Goal: Contribute content: Add original content to the website for others to see

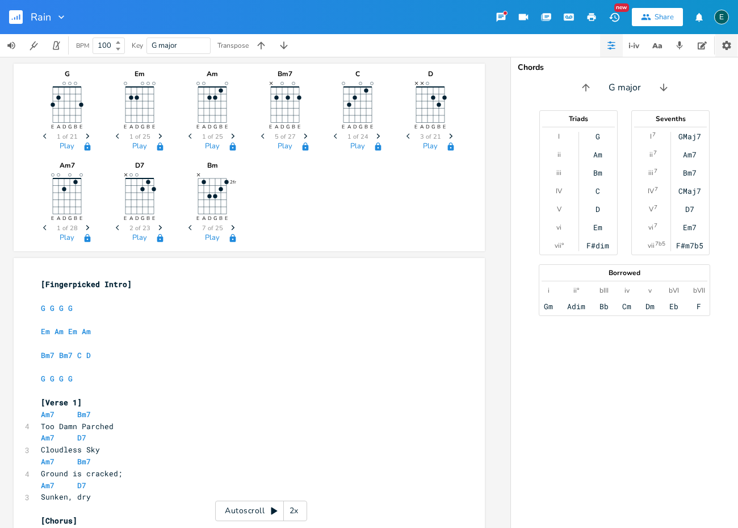
click at [726, 44] on icon "button" at bounding box center [726, 45] width 9 height 9
click at [60, 17] on icon "button" at bounding box center [61, 16] width 6 height 3
click at [74, 53] on span "Collection Collections" at bounding box center [77, 52] width 45 height 8
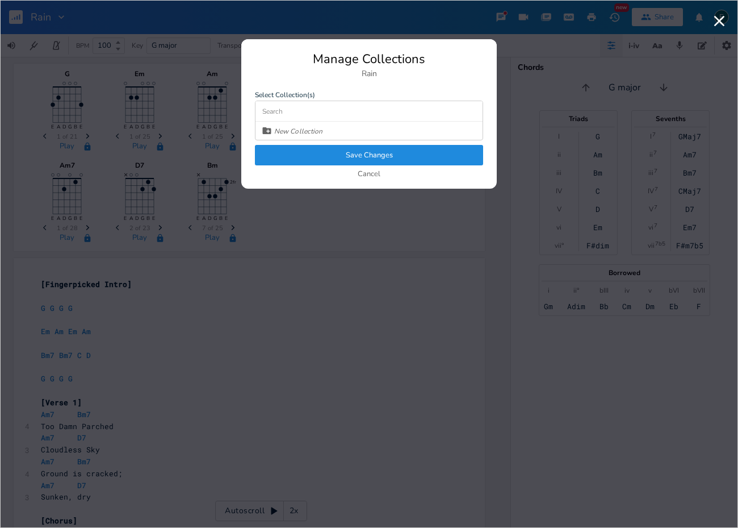
click at [365, 174] on button "Cancel" at bounding box center [369, 175] width 23 height 10
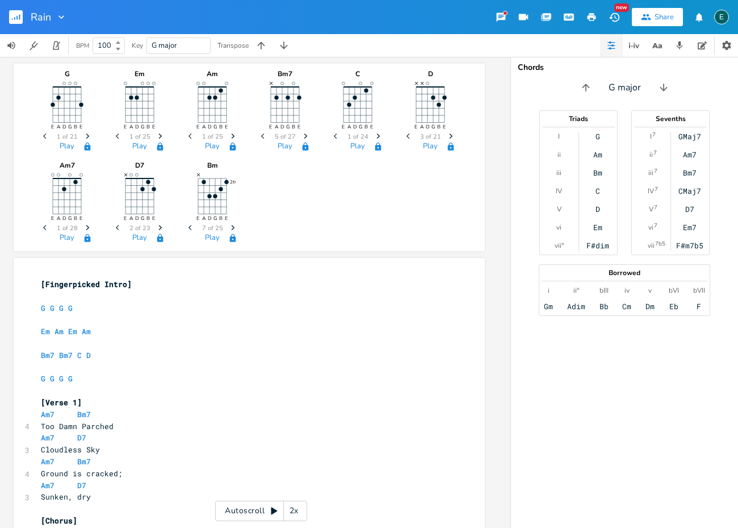
click at [136, 22] on div "Rain New Share E" at bounding box center [369, 17] width 738 height 34
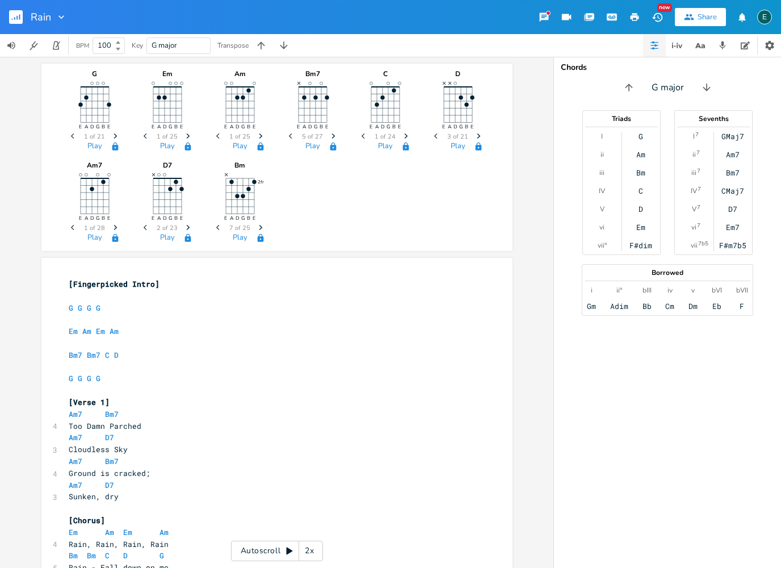
click at [18, 19] on rect "button" at bounding box center [16, 17] width 14 height 14
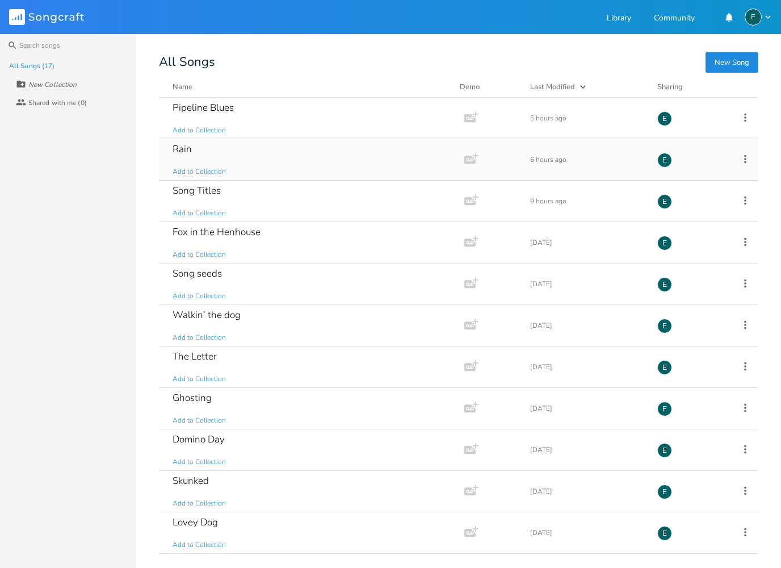
click at [738, 158] on icon at bounding box center [745, 159] width 12 height 12
click at [706, 196] on span "Duplicate Make a Copy" at bounding box center [684, 196] width 50 height 8
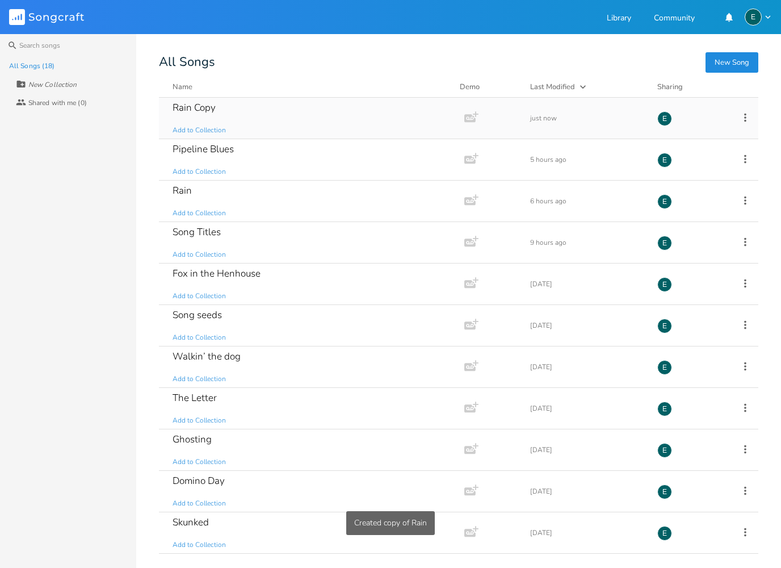
click at [345, 119] on div "Rain Copy Add to Collection" at bounding box center [310, 118] width 274 height 41
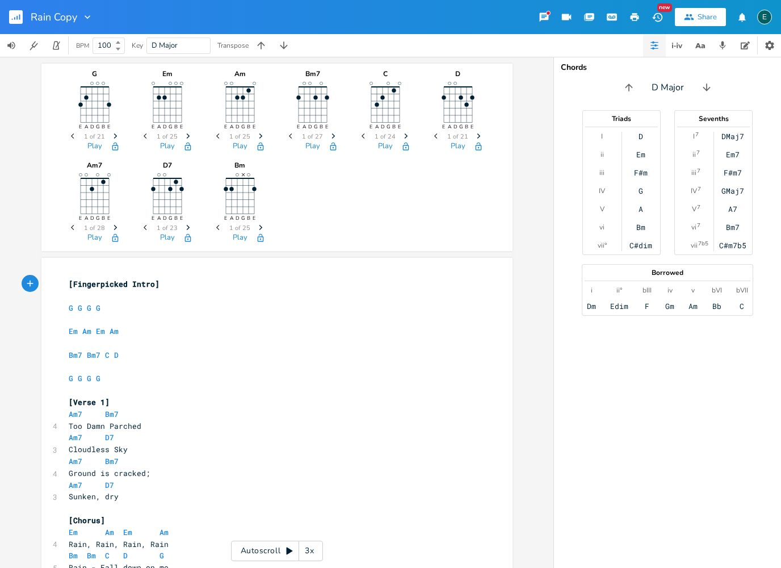
click at [87, 20] on icon "button" at bounding box center [87, 16] width 11 height 11
click at [98, 33] on span "Edit Rename" at bounding box center [99, 32] width 36 height 8
click at [89, 20] on icon "button" at bounding box center [87, 16] width 11 height 11
click at [94, 31] on span "Edit Rename" at bounding box center [99, 32] width 36 height 8
click at [75, 20] on input "Rain Copy" at bounding box center [54, 17] width 47 height 10
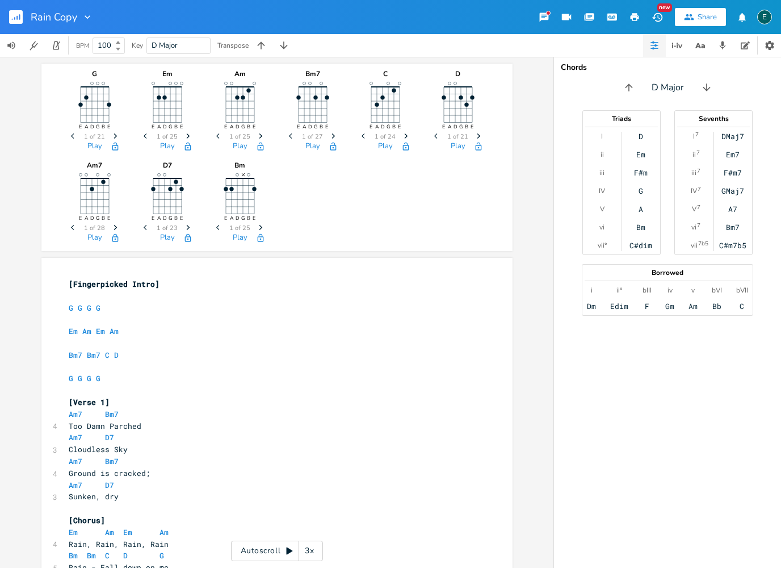
click at [90, 18] on icon "button" at bounding box center [87, 16] width 11 height 11
click at [101, 34] on span "Edit Rename" at bounding box center [99, 32] width 36 height 8
click at [16, 20] on rect "button" at bounding box center [16, 17] width 14 height 14
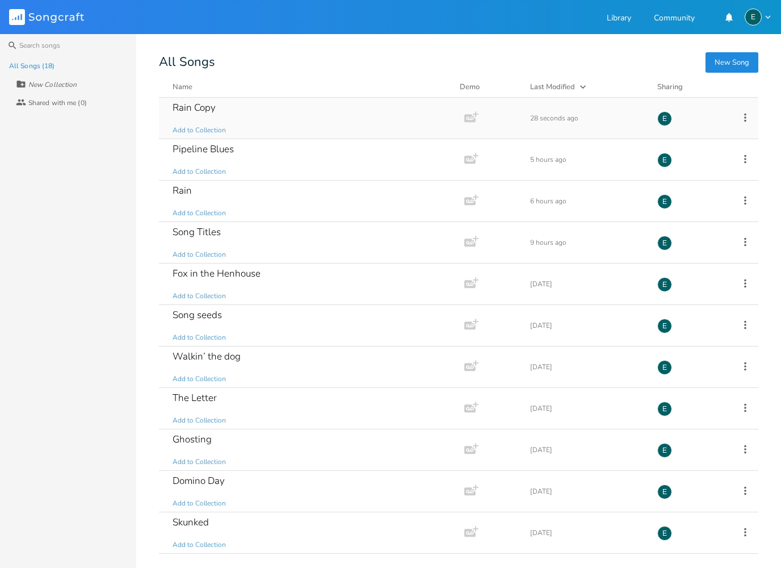
click at [738, 118] on icon at bounding box center [746, 117] width 2 height 9
click at [697, 136] on li "Edit Rename" at bounding box center [699, 135] width 91 height 19
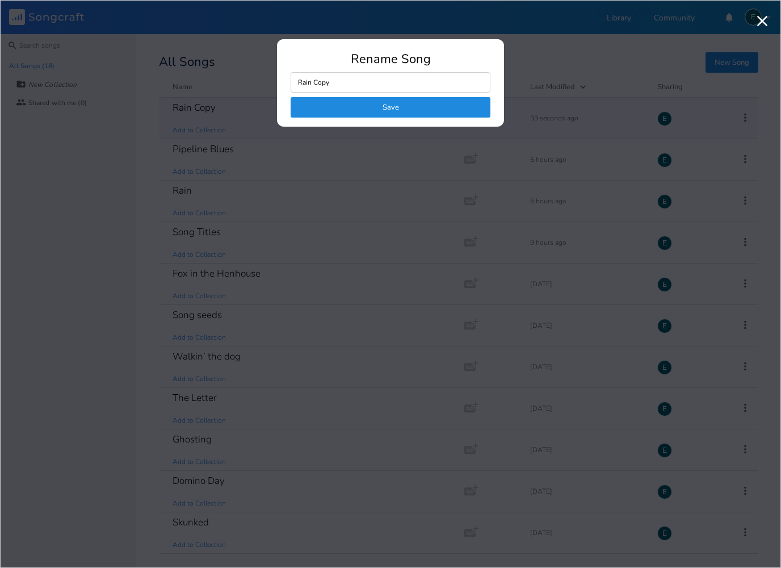
click at [375, 84] on input "Rain Copy" at bounding box center [391, 82] width 200 height 20
type input "Rain Alt Version"
click at [361, 102] on button "Save" at bounding box center [391, 107] width 200 height 20
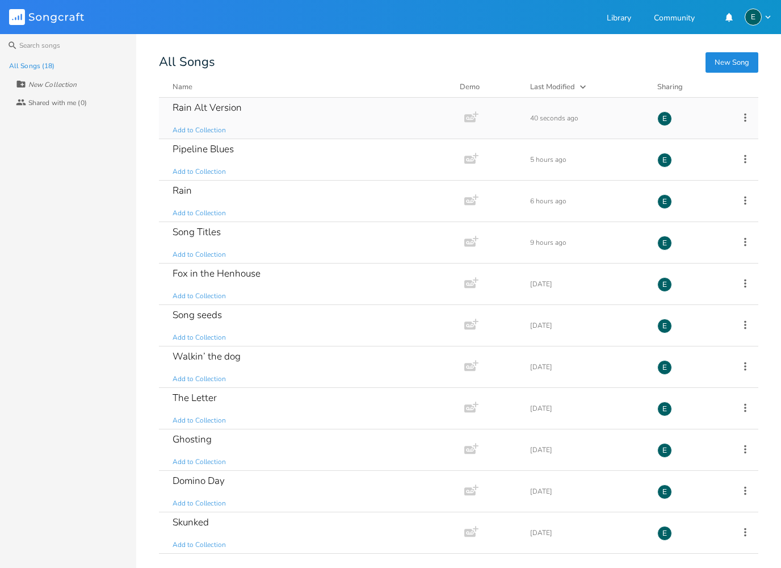
click at [236, 107] on div "Rain Alt Version" at bounding box center [207, 108] width 69 height 10
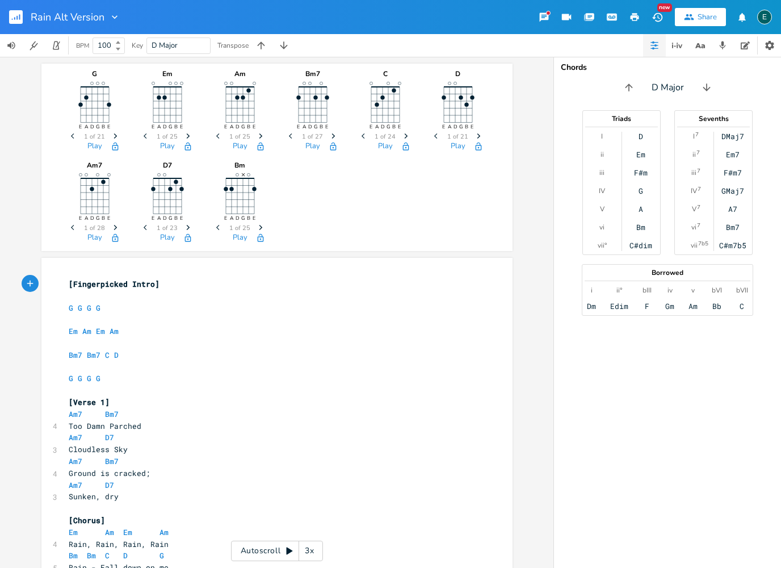
click at [190, 241] on icon "button" at bounding box center [188, 237] width 6 height 8
click at [187, 228] on icon "Next" at bounding box center [188, 227] width 6 height 6
click at [188, 241] on icon "button" at bounding box center [188, 237] width 6 height 8
click at [116, 147] on icon "button" at bounding box center [115, 146] width 9 height 9
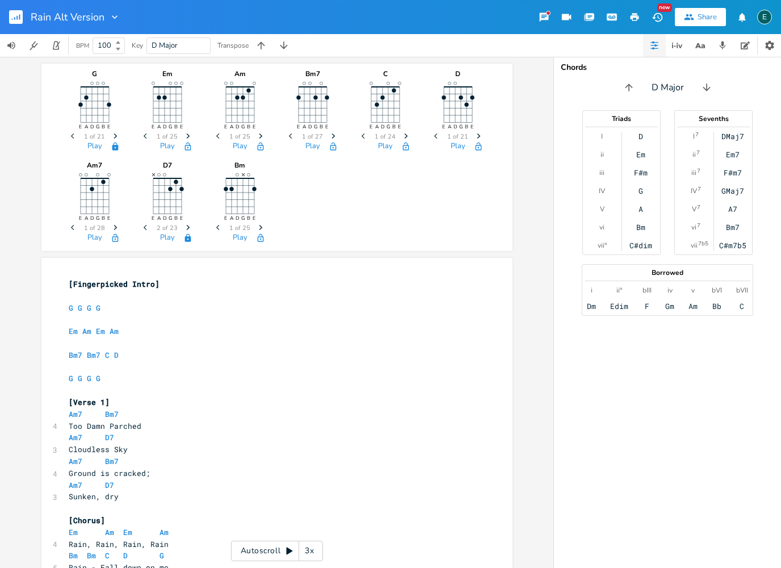
click at [187, 148] on icon "button" at bounding box center [187, 146] width 9 height 9
click at [261, 148] on icon "button" at bounding box center [260, 146] width 9 height 9
click at [332, 137] on icon "Next" at bounding box center [334, 136] width 6 height 6
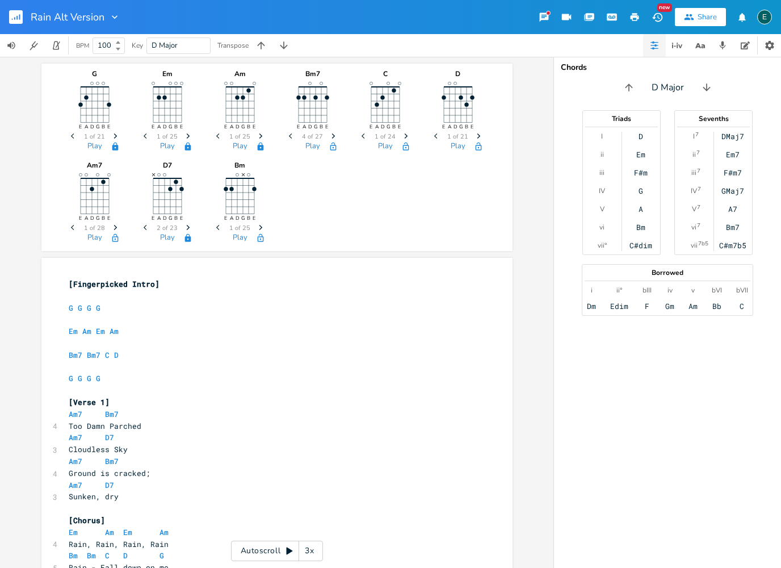
click at [332, 137] on icon "Next" at bounding box center [334, 136] width 6 height 6
click at [332, 145] on icon "button" at bounding box center [333, 146] width 6 height 8
click at [405, 146] on icon "button" at bounding box center [406, 146] width 9 height 9
click at [479, 136] on icon "button" at bounding box center [478, 135] width 3 height 5
click at [480, 136] on icon "Next" at bounding box center [479, 136] width 6 height 6
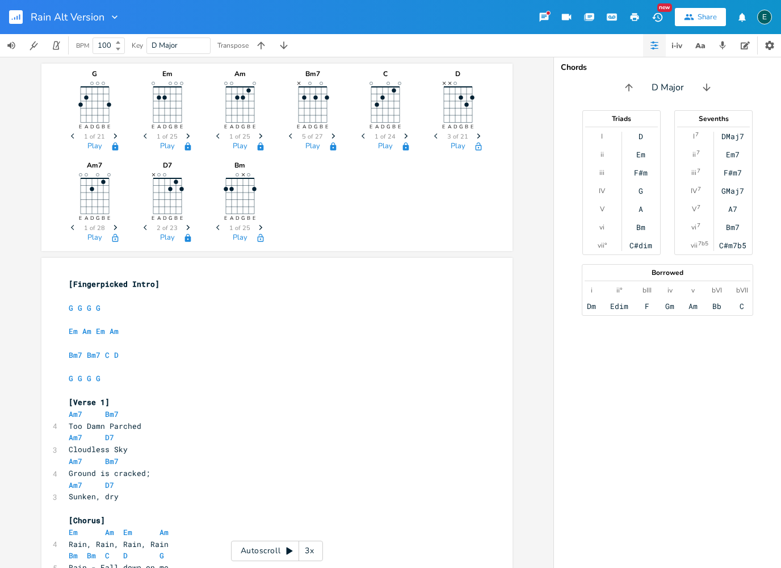
click at [479, 149] on icon "button" at bounding box center [478, 146] width 9 height 9
click at [114, 228] on icon "Next" at bounding box center [115, 227] width 6 height 6
click at [116, 239] on icon "button" at bounding box center [115, 237] width 9 height 9
click at [260, 229] on icon "button" at bounding box center [260, 227] width 3 height 5
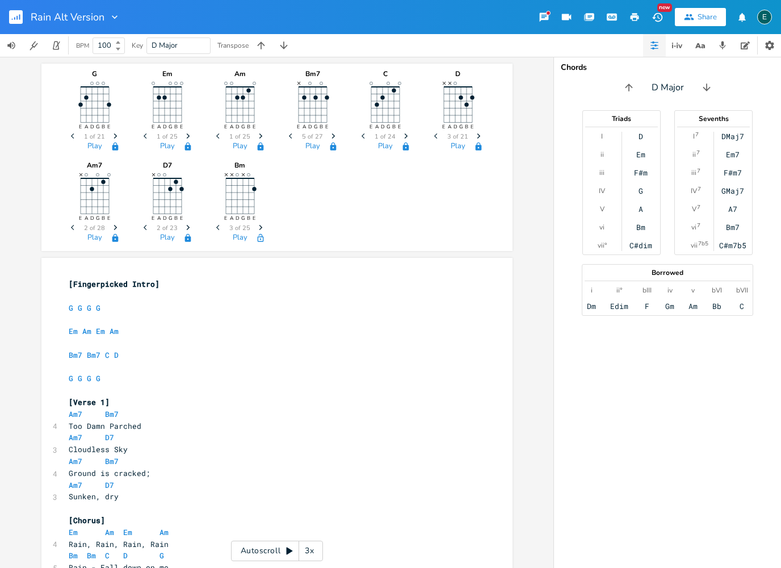
click at [260, 229] on icon "button" at bounding box center [260, 227] width 3 height 5
click at [262, 237] on icon "button" at bounding box center [260, 237] width 9 height 9
click at [262, 241] on icon "button" at bounding box center [260, 237] width 6 height 8
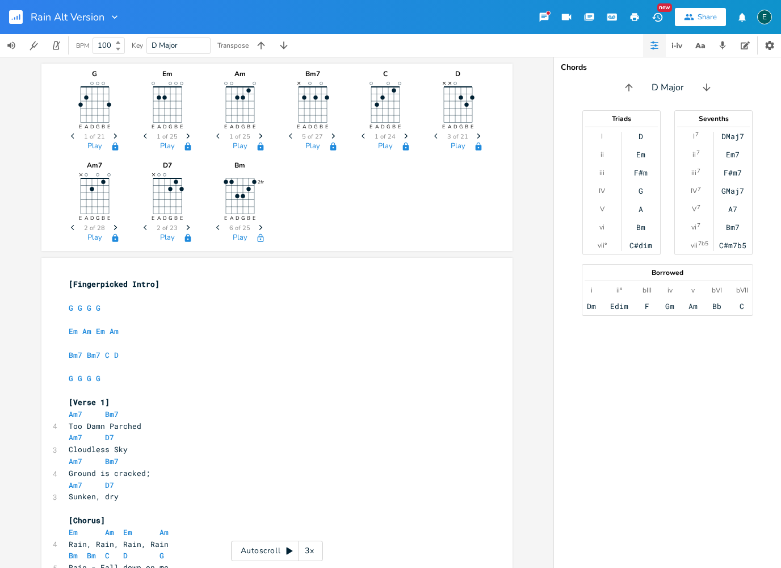
click at [263, 229] on icon "Next" at bounding box center [261, 227] width 6 height 6
click at [263, 240] on icon "button" at bounding box center [260, 237] width 6 height 8
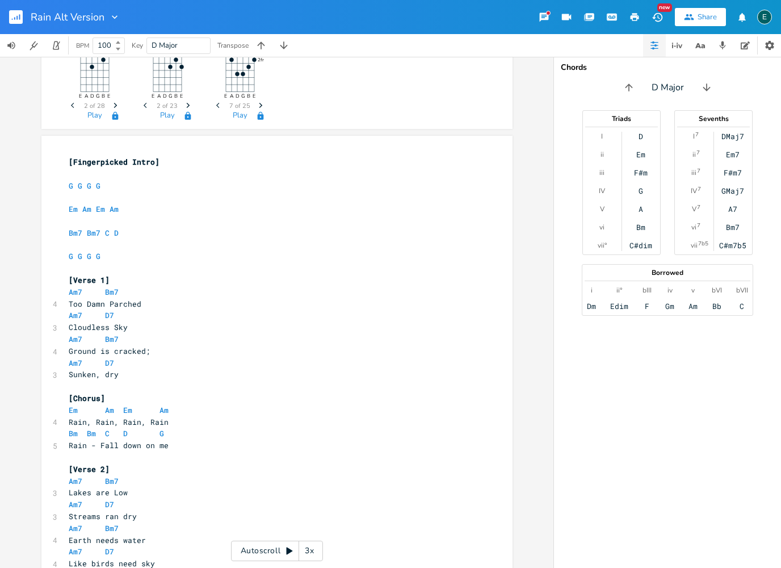
scroll to position [123, 0]
click at [69, 298] on span "Too Damn Parched" at bounding box center [105, 303] width 73 height 10
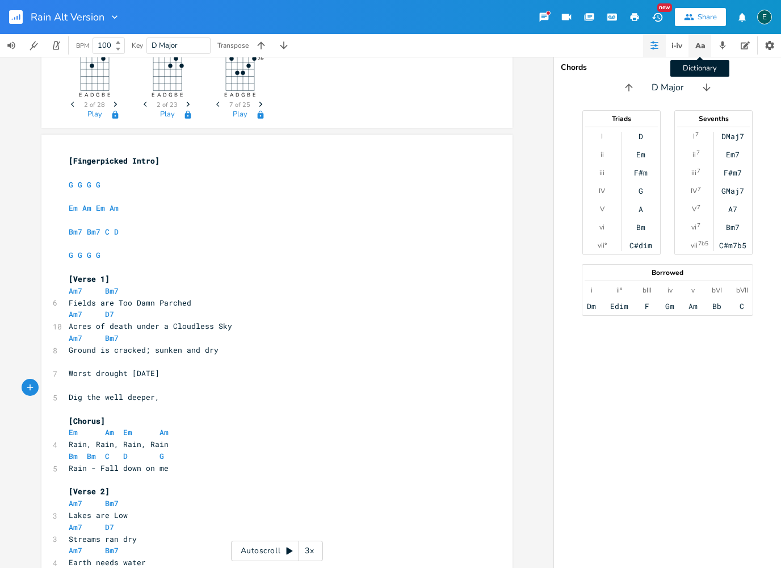
click at [701, 45] on icon "button" at bounding box center [700, 46] width 14 height 14
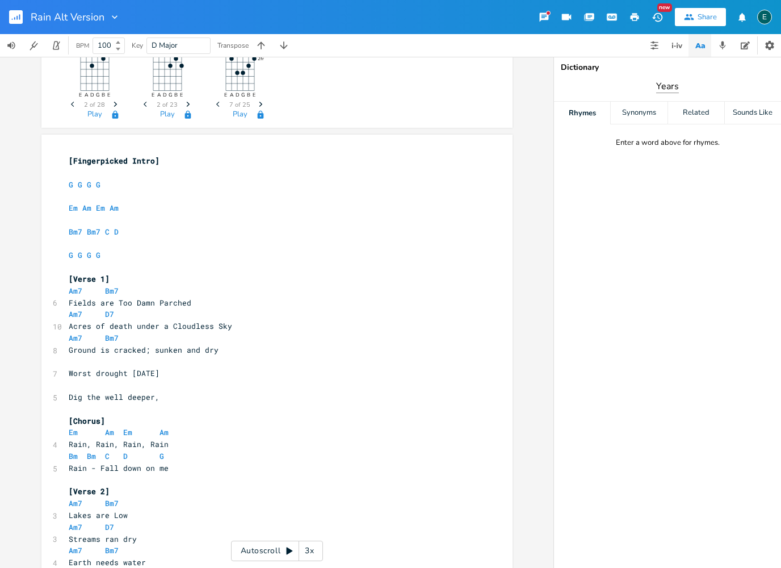
type input "Years"
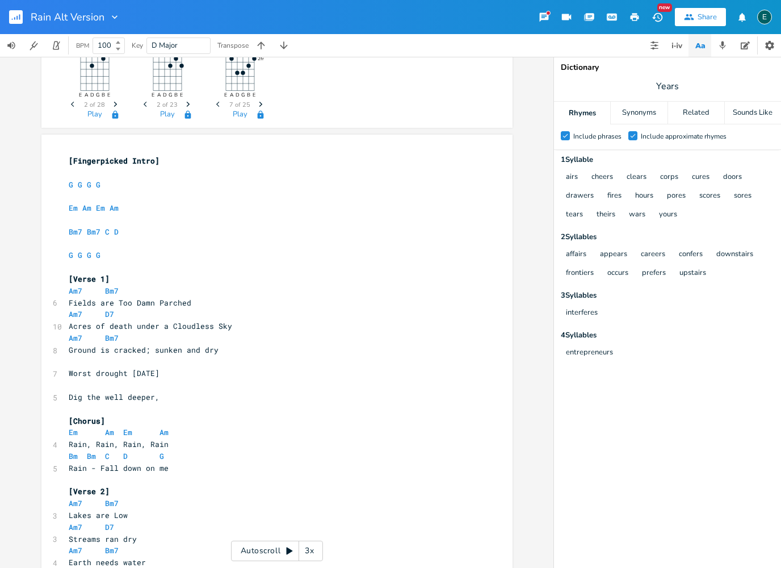
click at [168, 391] on pre "Dig the well deeper," at bounding box center [271, 397] width 410 height 12
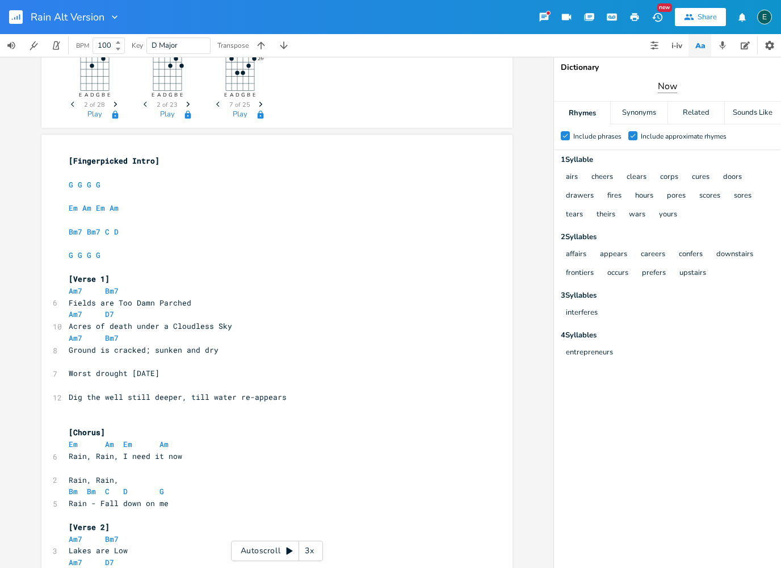
type input "Now"
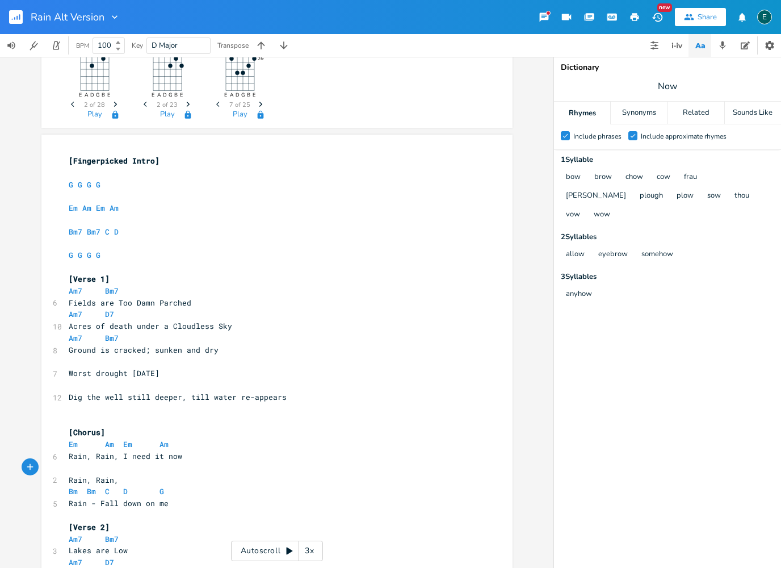
click at [135, 474] on pre "Rain, Rain," at bounding box center [271, 480] width 410 height 12
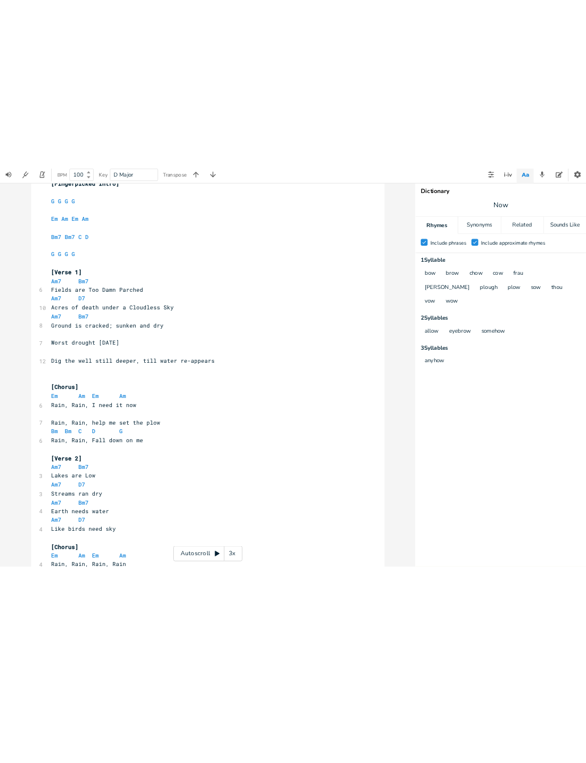
scroll to position [261, 0]
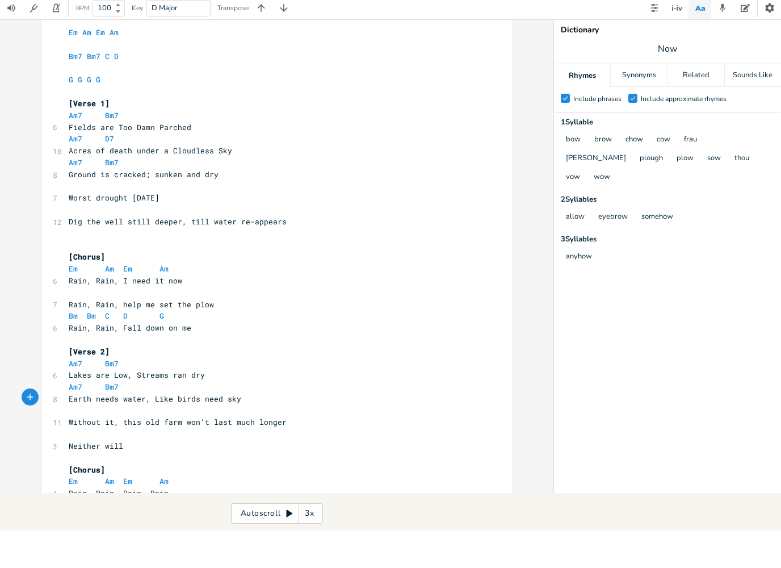
drag, startPoint x: 134, startPoint y: 361, endPoint x: 147, endPoint y: 361, distance: 13.1
click at [134, 407] on span "Lakes are Low, Streams ran dry" at bounding box center [137, 412] width 136 height 10
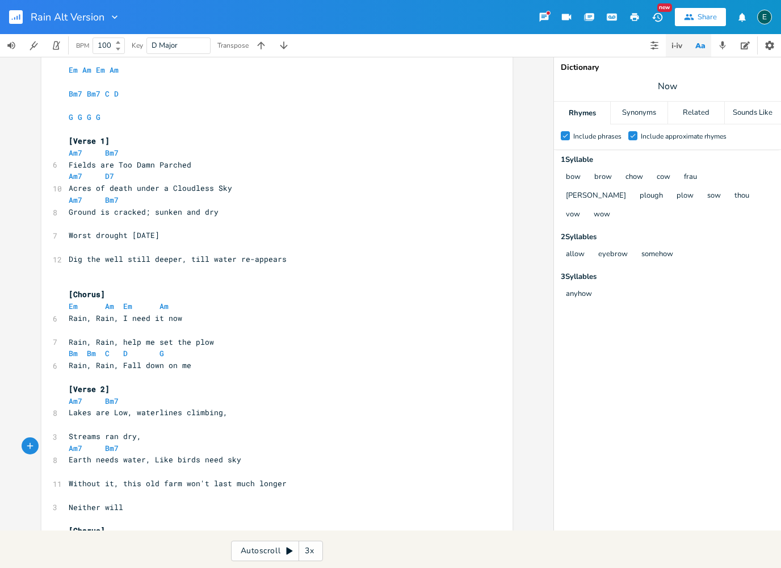
click at [676, 49] on div "Rain Alt Version New Share E BPM 100 Key D Major Transpose G E A D G B E Previo…" at bounding box center [390, 265] width 781 height 530
type input "climbing"
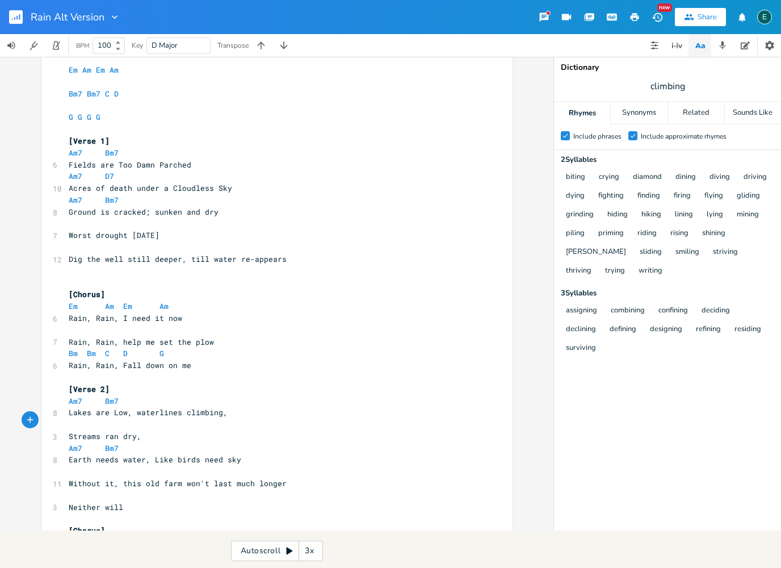
click at [167, 430] on pre "Streams ran dry," at bounding box center [271, 436] width 410 height 12
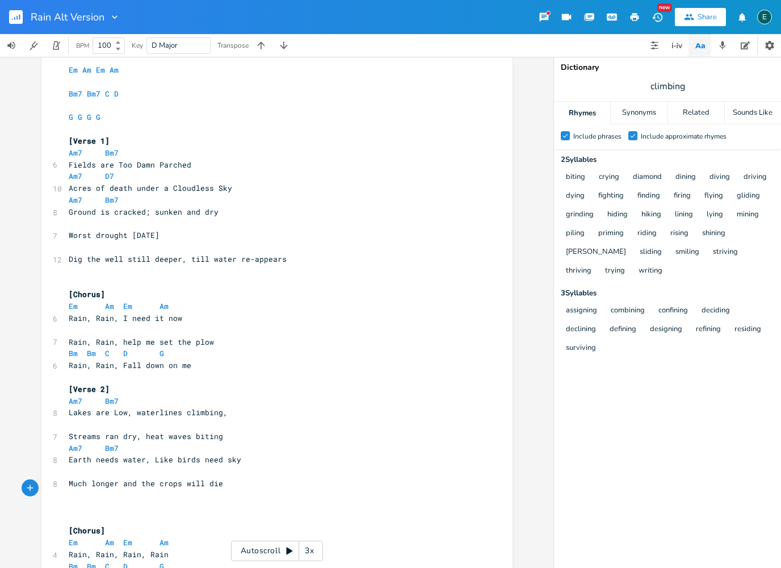
click at [194, 431] on span "Streams ran dry, heat waves biting" at bounding box center [146, 436] width 154 height 10
